Goal: Find specific page/section: Find specific page/section

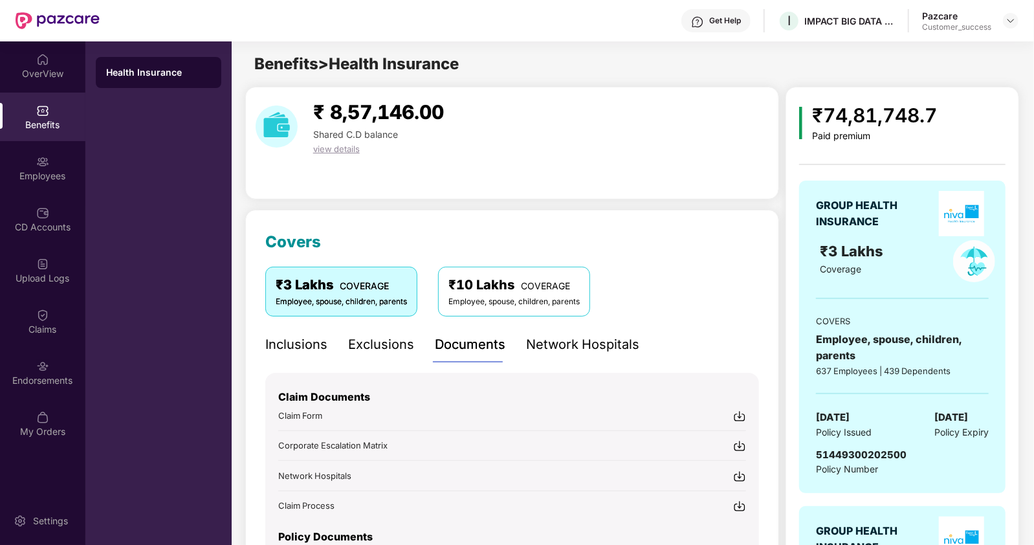
scroll to position [129, 0]
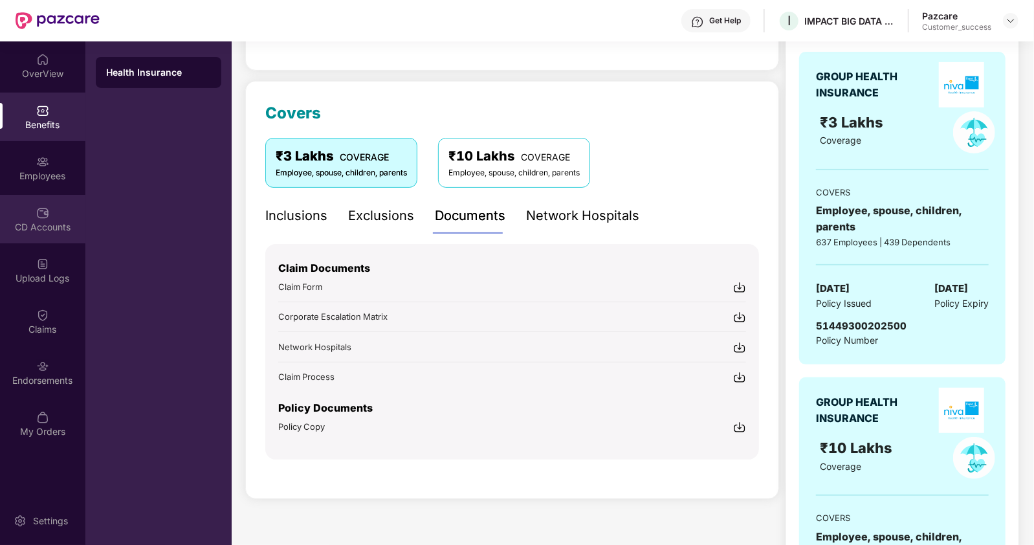
click at [38, 233] on div "CD Accounts" at bounding box center [42, 227] width 85 height 13
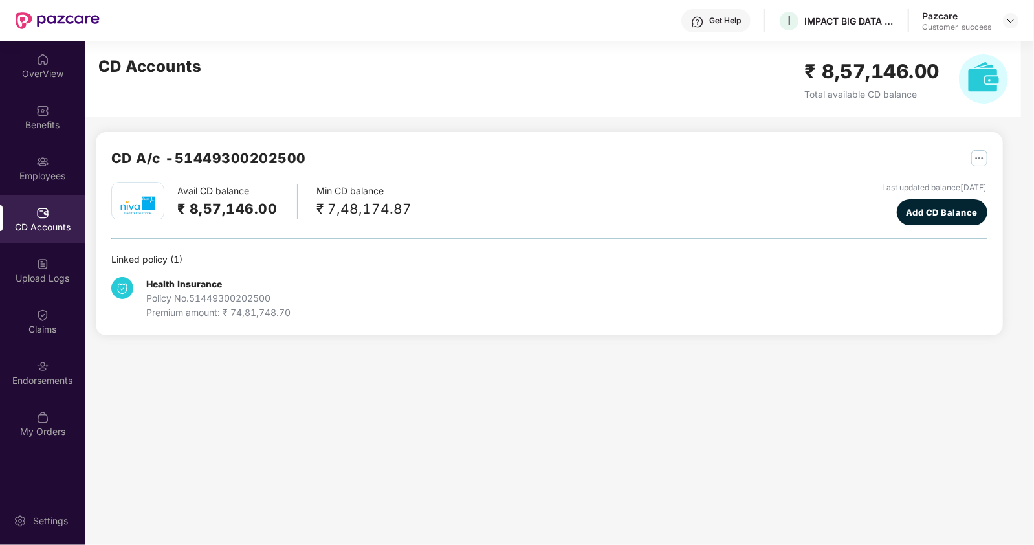
scroll to position [0, 0]
click at [38, 377] on div "Endorsements" at bounding box center [42, 380] width 85 height 13
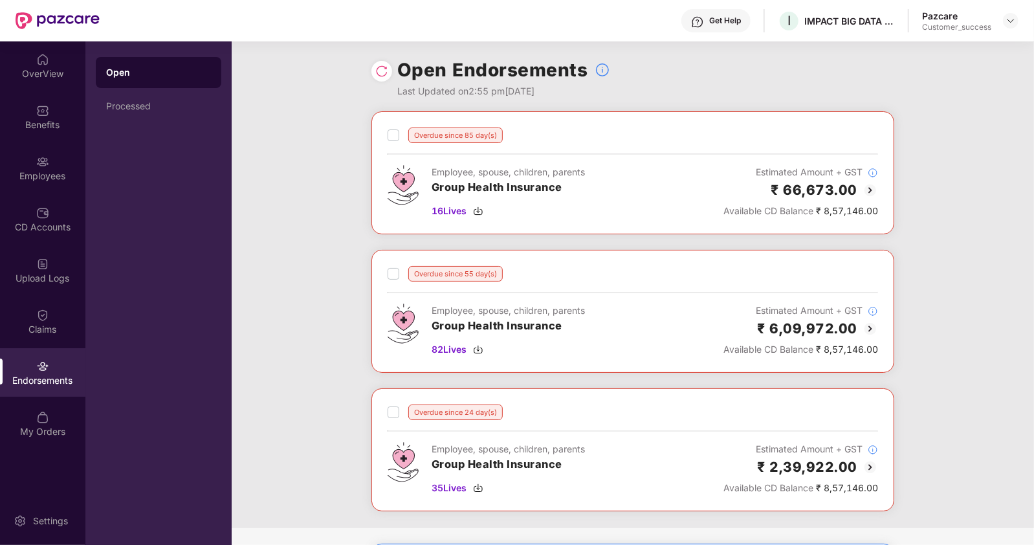
scroll to position [1, 0]
click at [583, 324] on h3 "Group Health Insurance" at bounding box center [508, 326] width 153 height 17
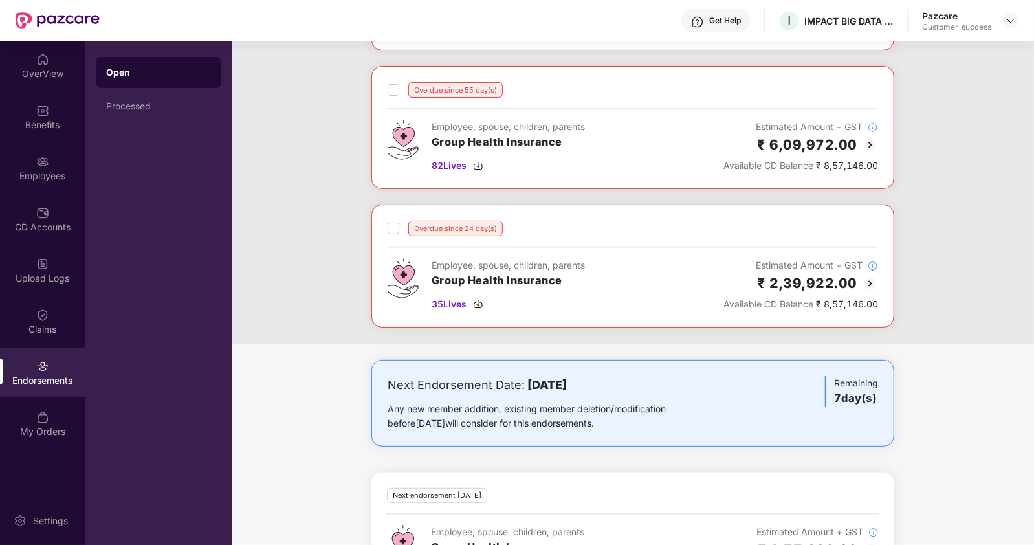
scroll to position [318, 0]
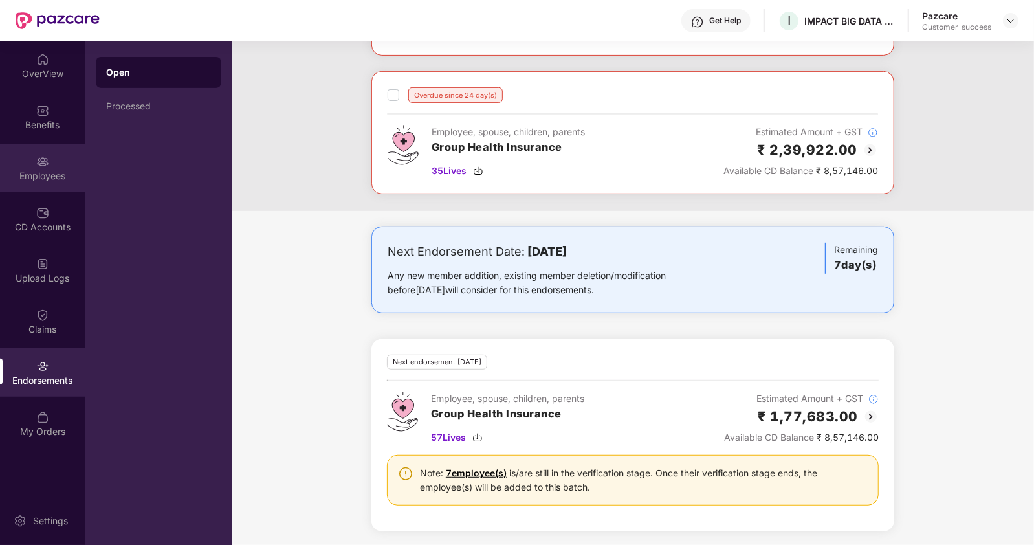
click at [46, 165] on img at bounding box center [42, 161] width 13 height 13
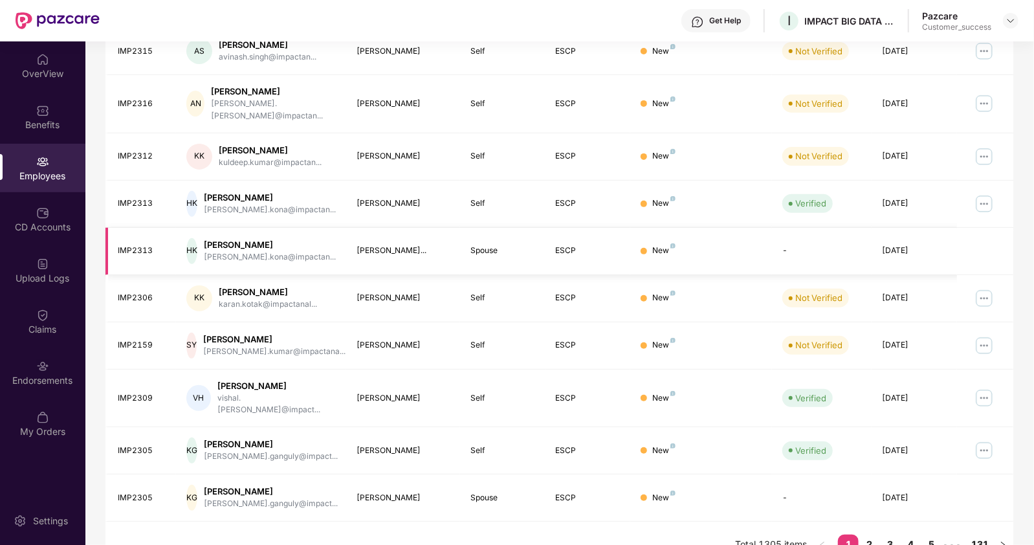
scroll to position [0, 0]
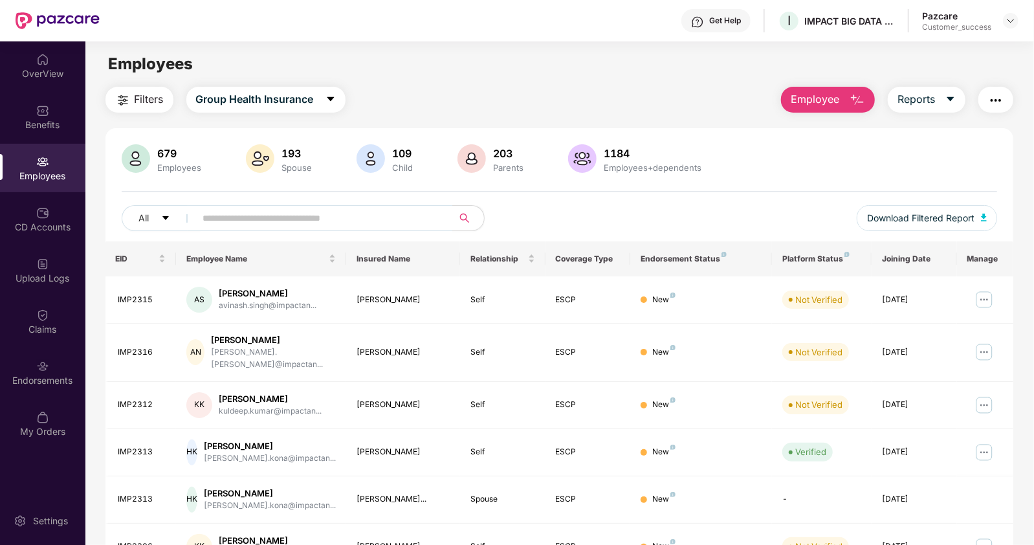
click at [988, 102] on img "button" at bounding box center [996, 101] width 16 height 16
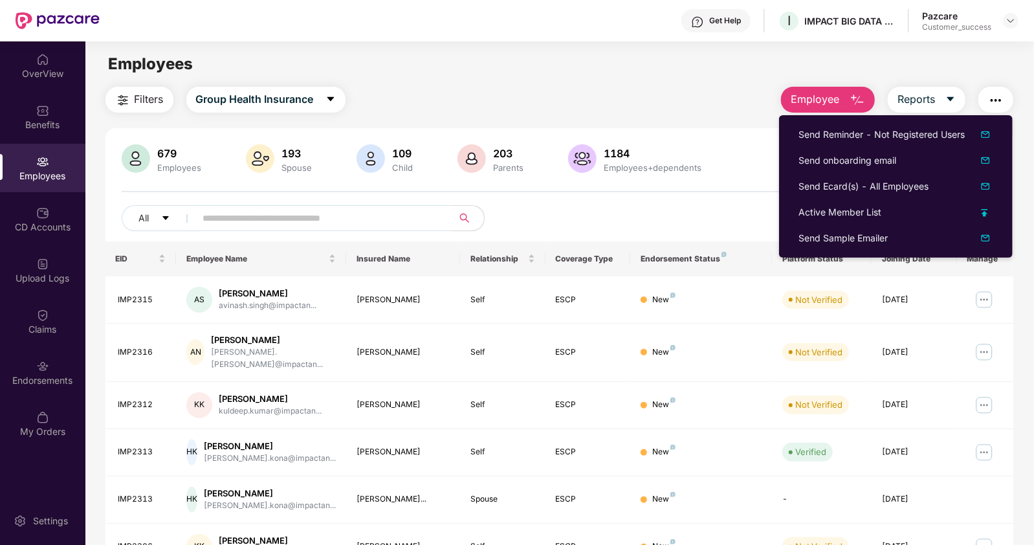
click at [709, 82] on main "Employees Filters Group Health Insurance Employee Reports 679 Employees 193 Spo…" at bounding box center [559, 313] width 948 height 545
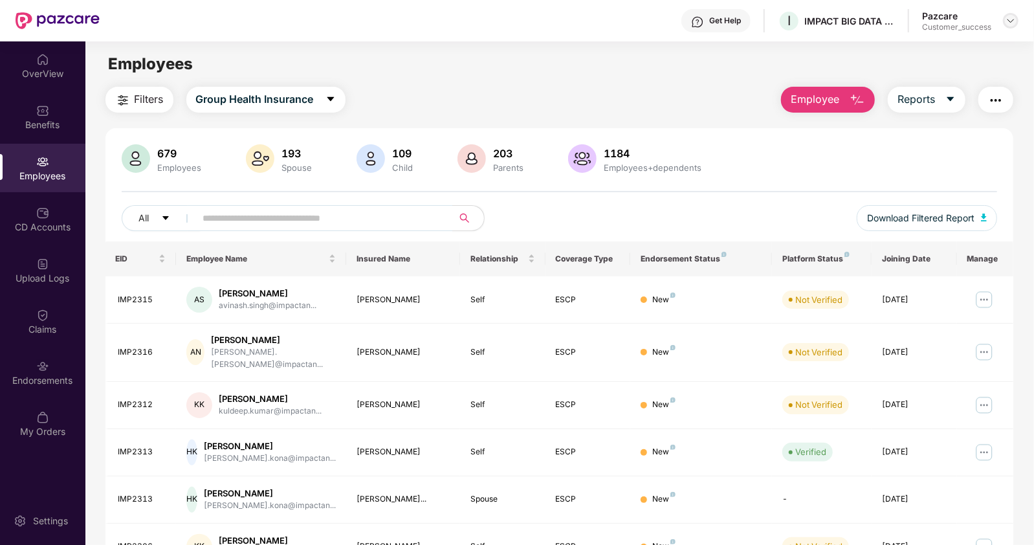
click at [1013, 20] on img at bounding box center [1011, 21] width 10 height 10
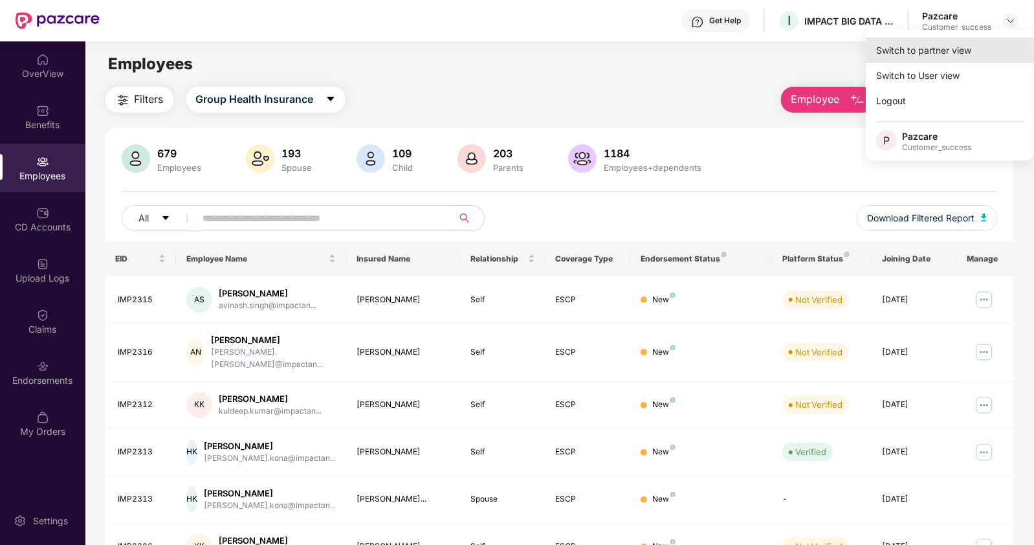
click at [900, 54] on div "Switch to partner view" at bounding box center [950, 50] width 168 height 25
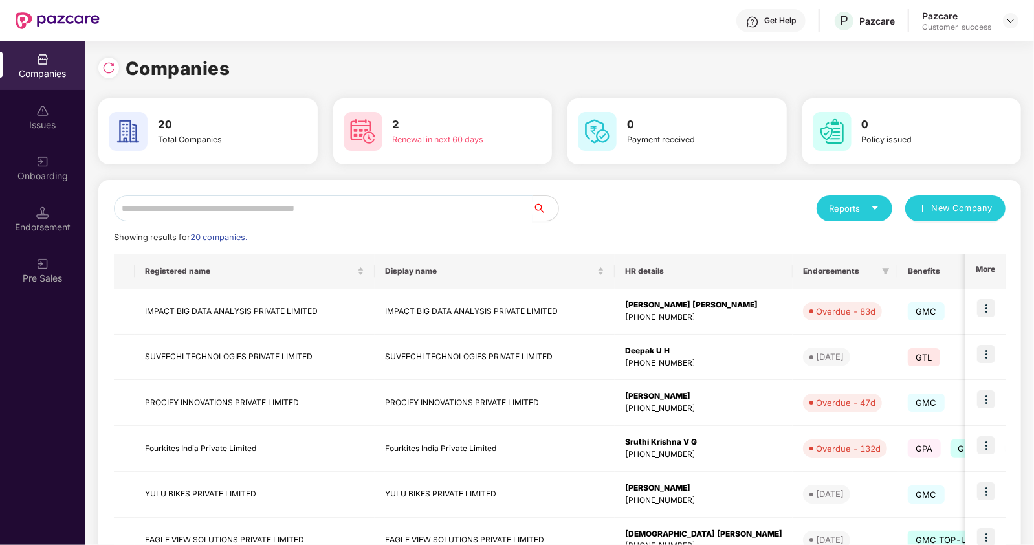
click at [269, 205] on input "text" at bounding box center [323, 208] width 419 height 26
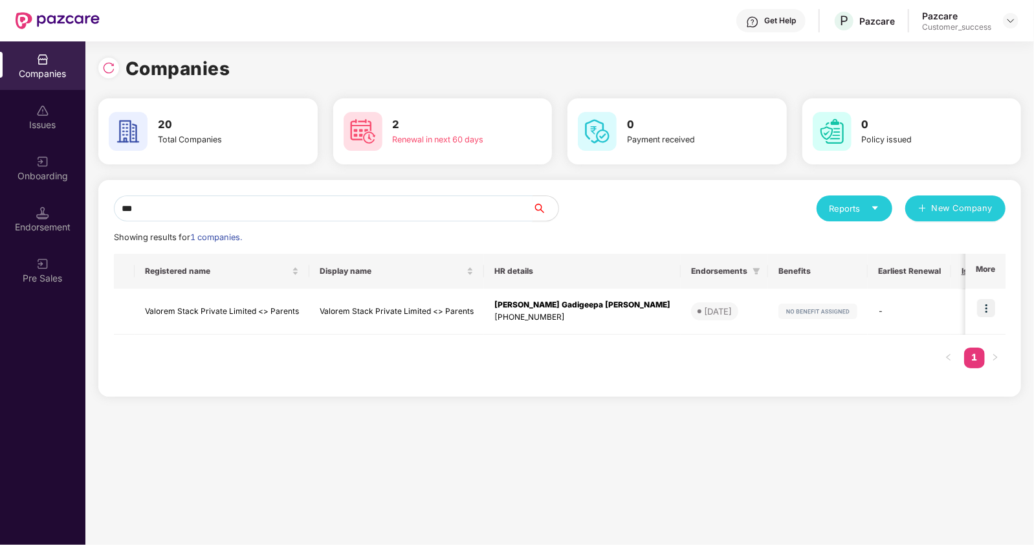
type input "***"
